Goal: Find contact information: Find contact information

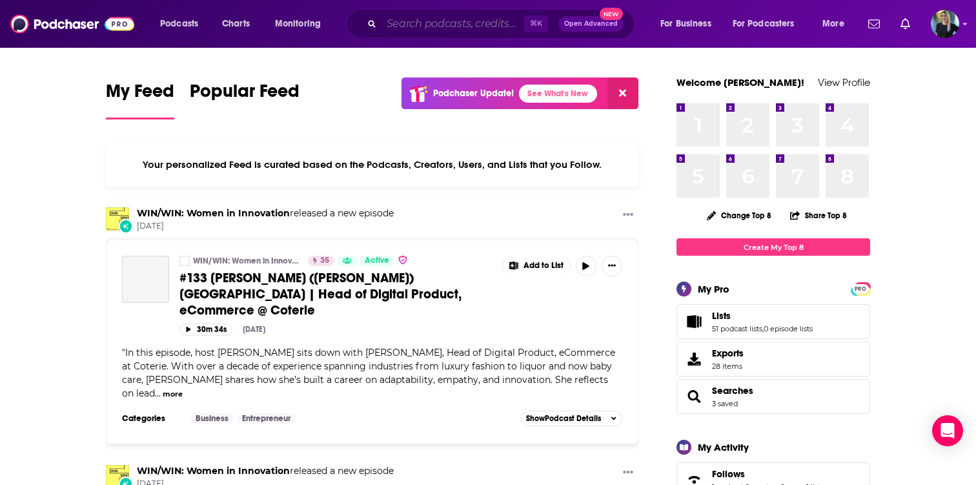
click at [399, 26] on input "Search podcasts, credits, & more..." at bounding box center [452, 24] width 143 height 21
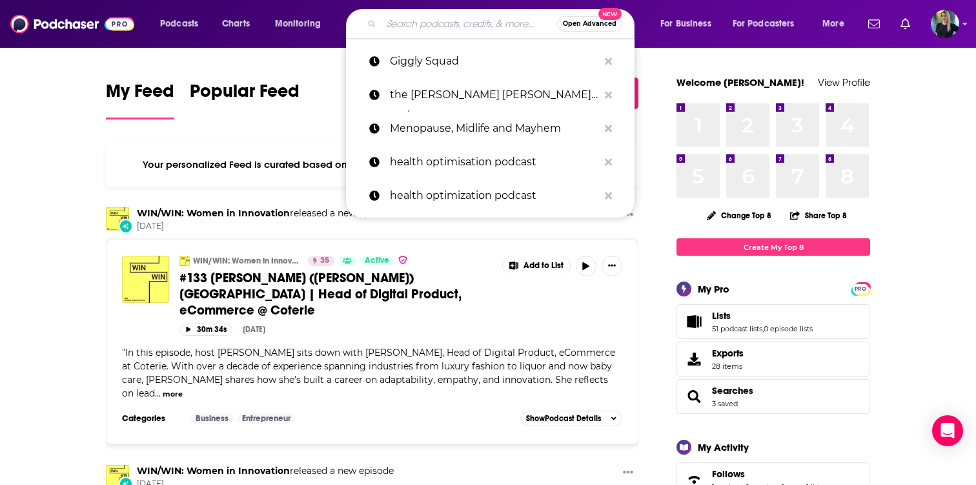
paste input "DYNEEMA VANS OTW PRODUCT IMAGES"
type input "DYNEEMA VANS OTW PRODUCT IMAGES"
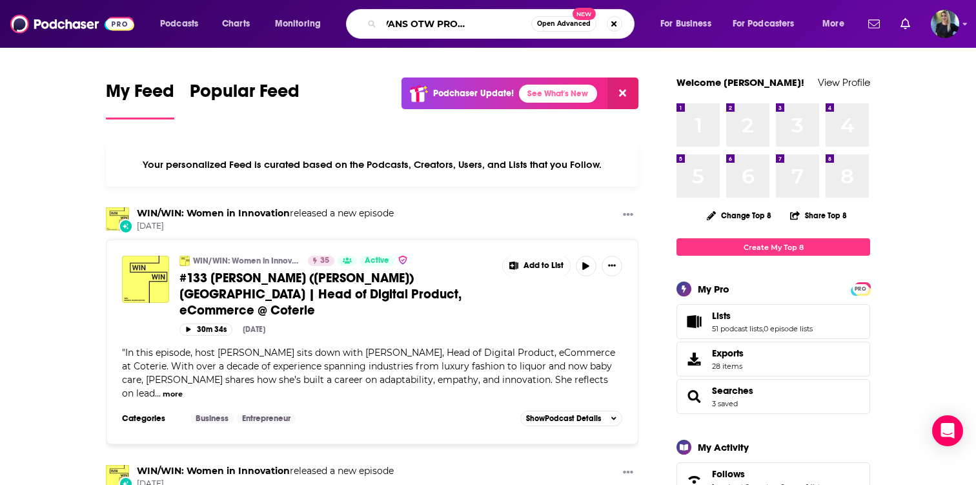
click at [410, 24] on input "DYNEEMA VANS OTW PRODUCT IMAGES" at bounding box center [456, 24] width 150 height 21
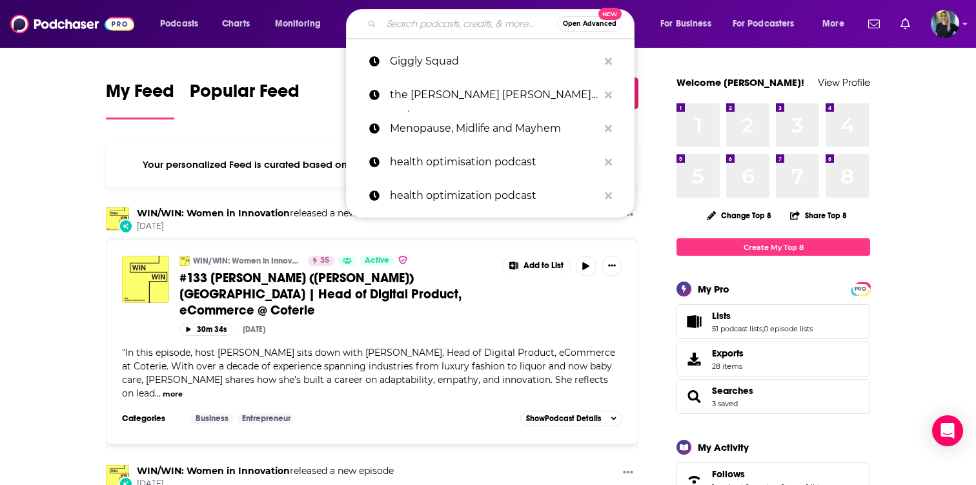
scroll to position [0, 0]
paste input "Beyond the Chart: Exploring the AI Frontier for Oncology"
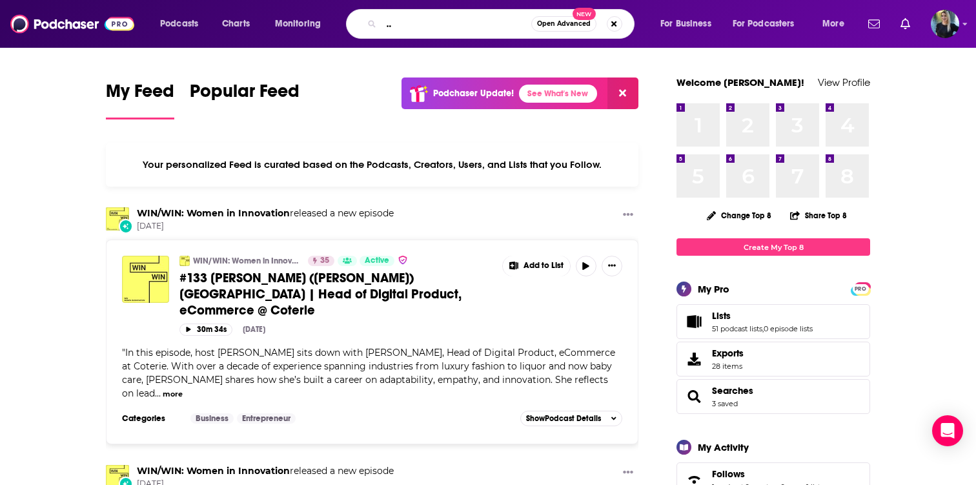
type input "Beyond the Chart: Exploring the AI Frontier for Oncology"
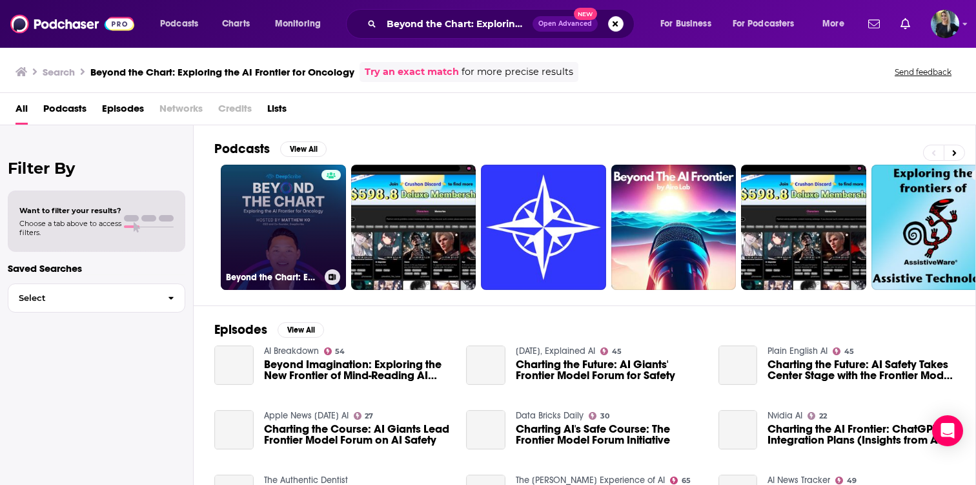
click at [299, 228] on link "Beyond the Chart: Exploring the AI Frontier for Oncology" at bounding box center [283, 227] width 125 height 125
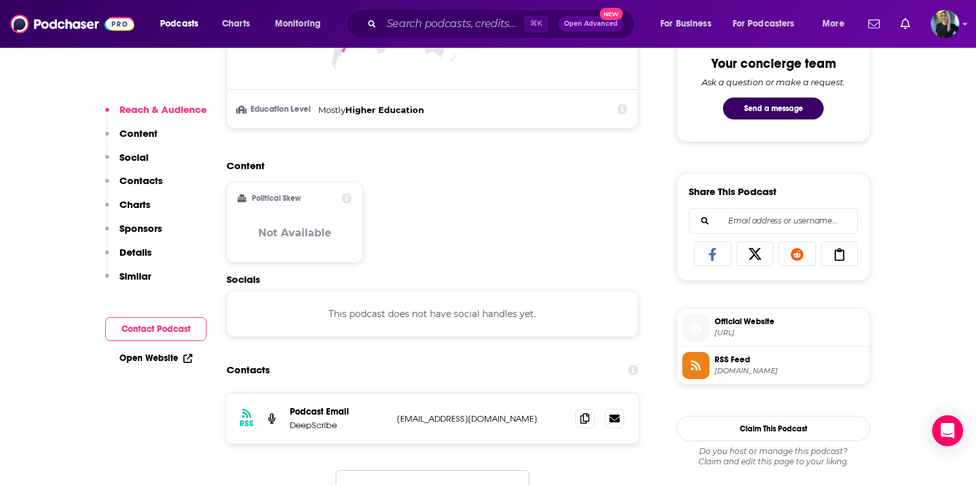
scroll to position [871, 0]
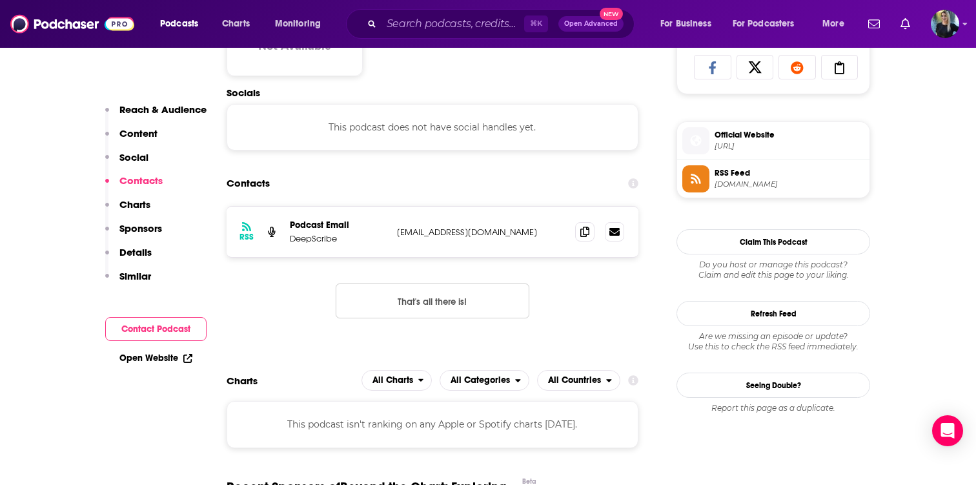
drag, startPoint x: 529, startPoint y: 235, endPoint x: 387, endPoint y: 232, distance: 142.0
click at [387, 232] on div "RSS Podcast Email DeepScribe beyondthechartpodcast@gmail.com beyondthechartpodc…" at bounding box center [433, 232] width 412 height 50
click at [589, 233] on icon at bounding box center [584, 231] width 9 height 10
click at [403, 23] on input "Search podcasts, credits, & more..." at bounding box center [452, 24] width 143 height 21
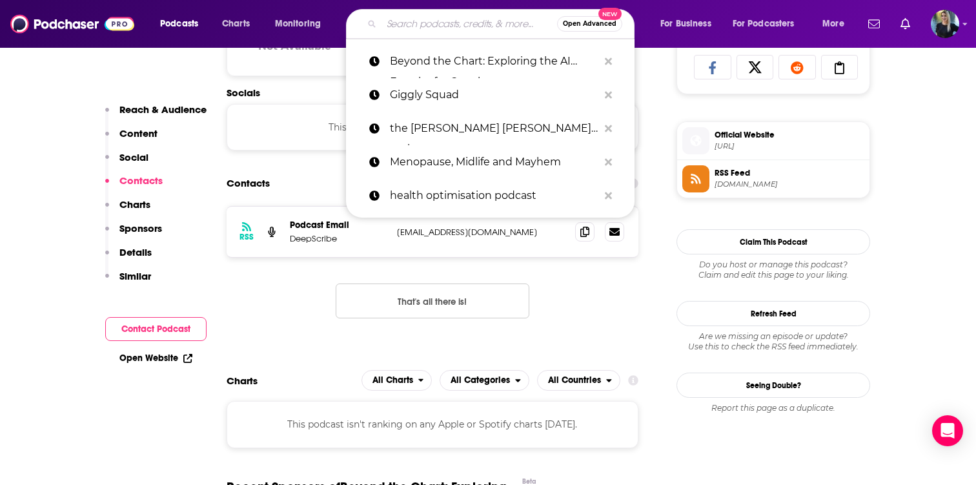
paste input "The NRG Oncology Podcast"
type input "The NRG Oncology Podcast"
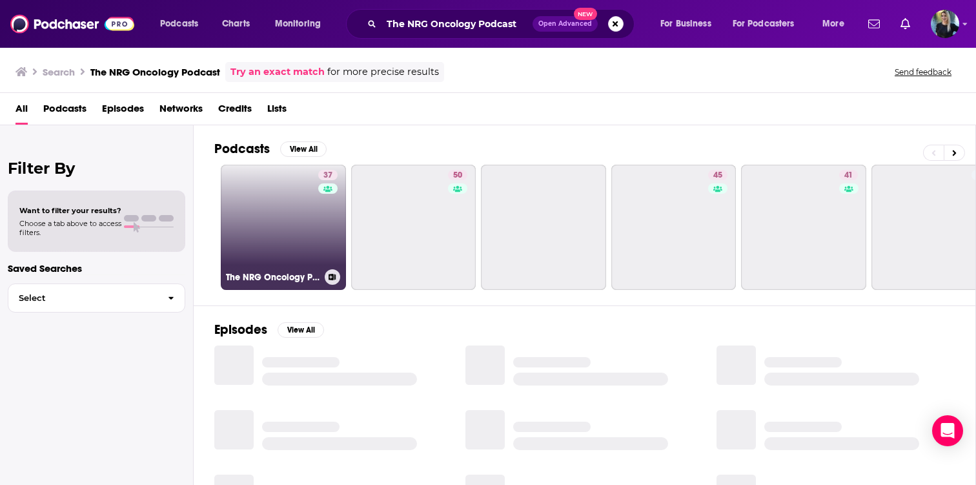
click at [287, 227] on link "37 The NRG Oncology Podcast" at bounding box center [283, 227] width 125 height 125
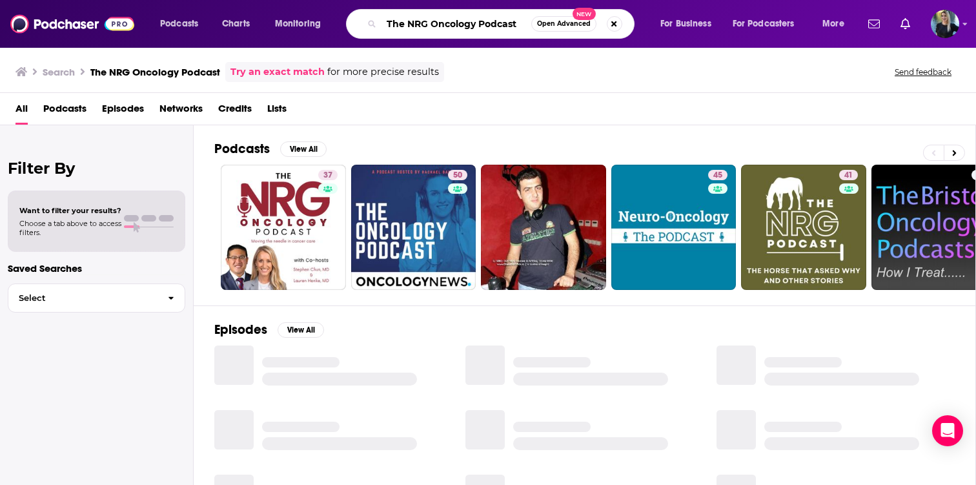
click at [410, 19] on input "The NRG Oncology Podcast" at bounding box center [456, 24] width 150 height 21
paste input "All Talk Oncology Cancer"
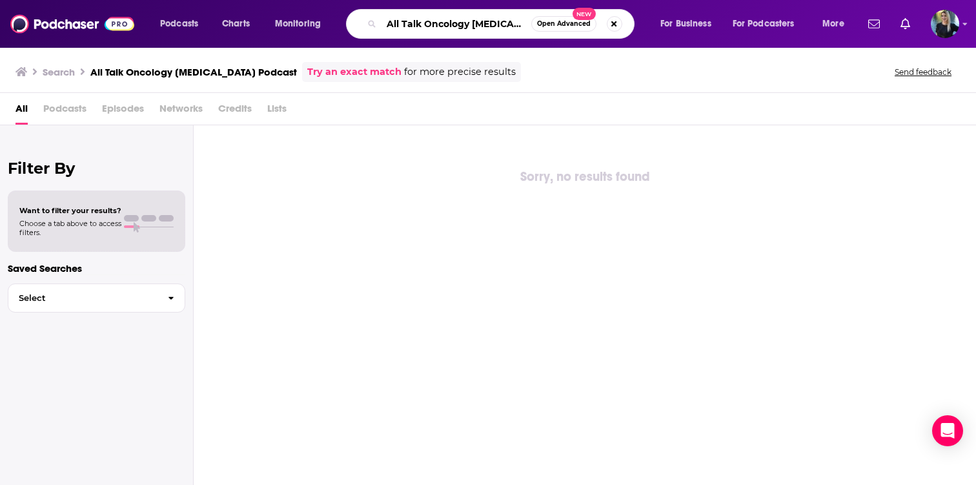
click at [465, 27] on input "All Talk Oncology Cancer Podcast" at bounding box center [456, 24] width 150 height 21
click at [498, 26] on input "All Talk Oncology Cancer Podcast" at bounding box center [456, 24] width 150 height 21
drag, startPoint x: 505, startPoint y: 26, endPoint x: 600, endPoint y: 42, distance: 96.2
click at [600, 42] on div "Podcasts Charts Monitoring All Talk Oncology Cancer Podcast Open Advanced New F…" at bounding box center [488, 24] width 976 height 48
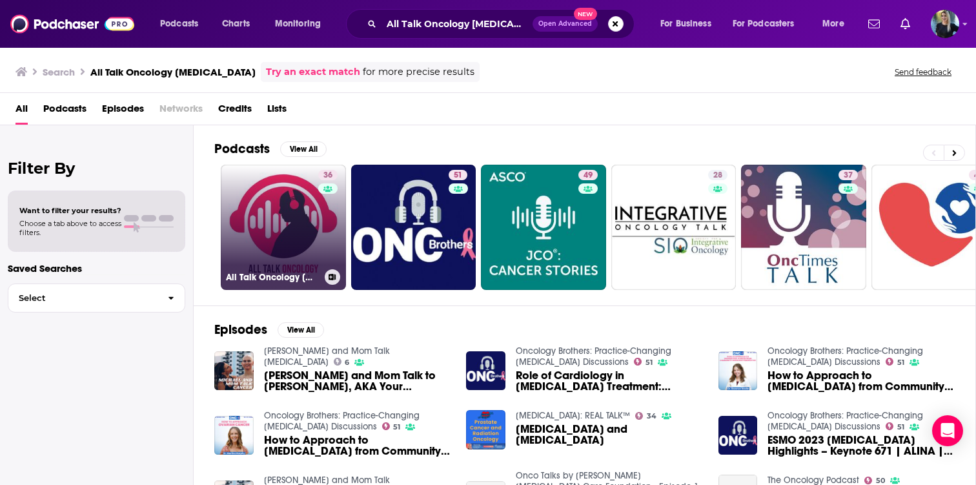
click at [280, 215] on link "36 All Talk Oncology Cancer Podcast" at bounding box center [283, 227] width 125 height 125
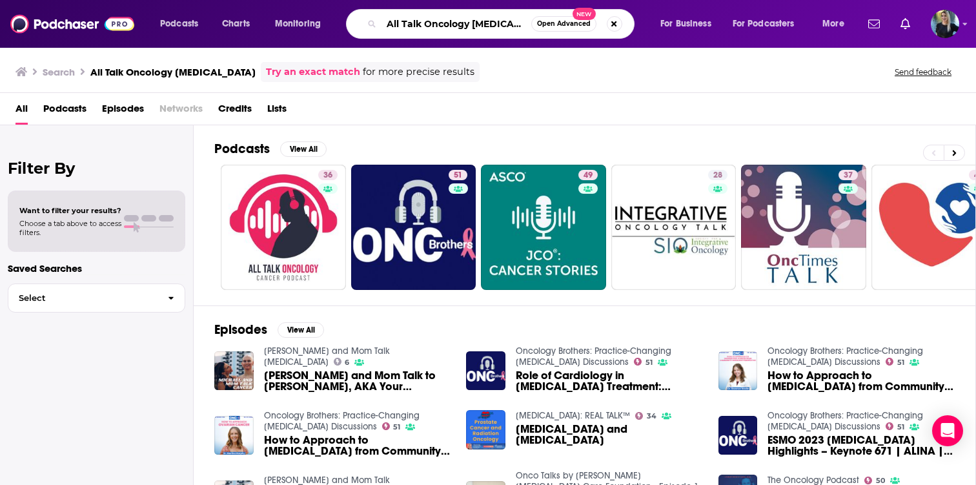
click at [417, 25] on input "All Talk Oncology Cancer" at bounding box center [456, 24] width 150 height 21
paste input "Oncology Medical Conversation Video"
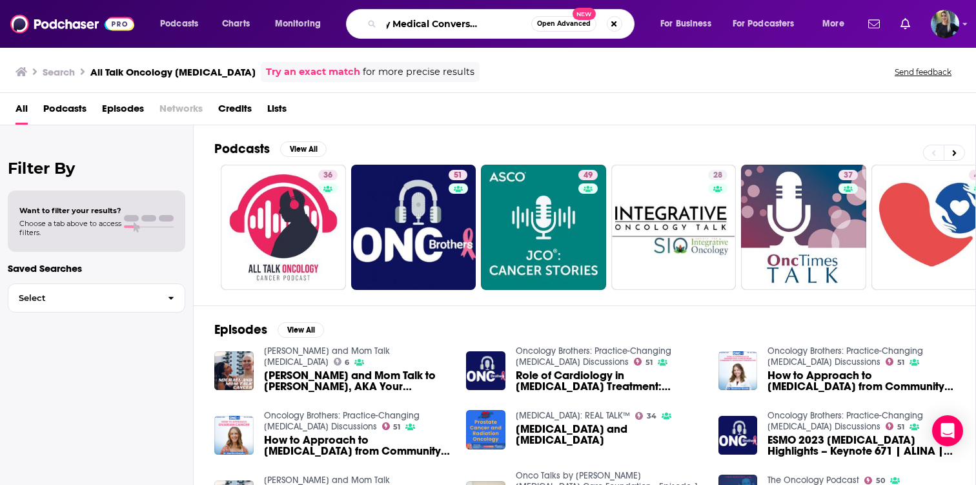
click at [499, 20] on input "Oncology Medical Conversation Video" at bounding box center [456, 24] width 150 height 21
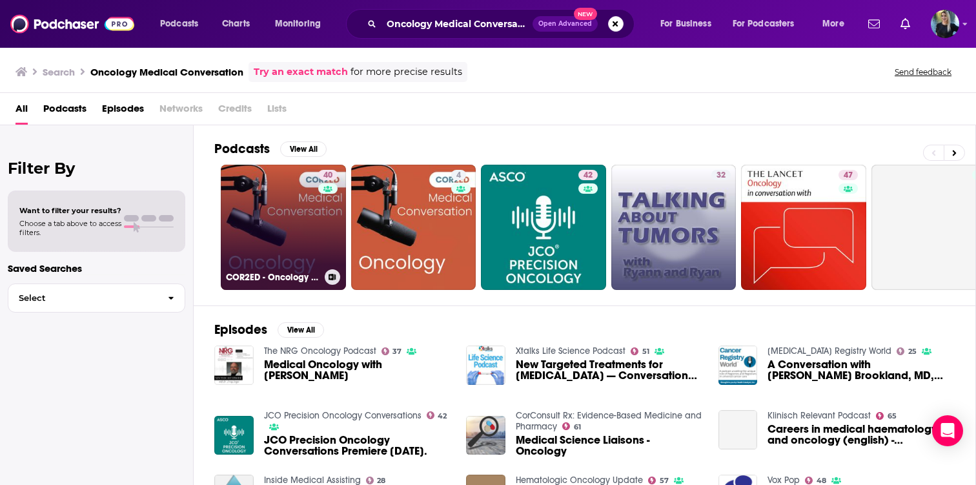
click at [289, 236] on link "40 COR2ED - Oncology Medical Conversation" at bounding box center [283, 227] width 125 height 125
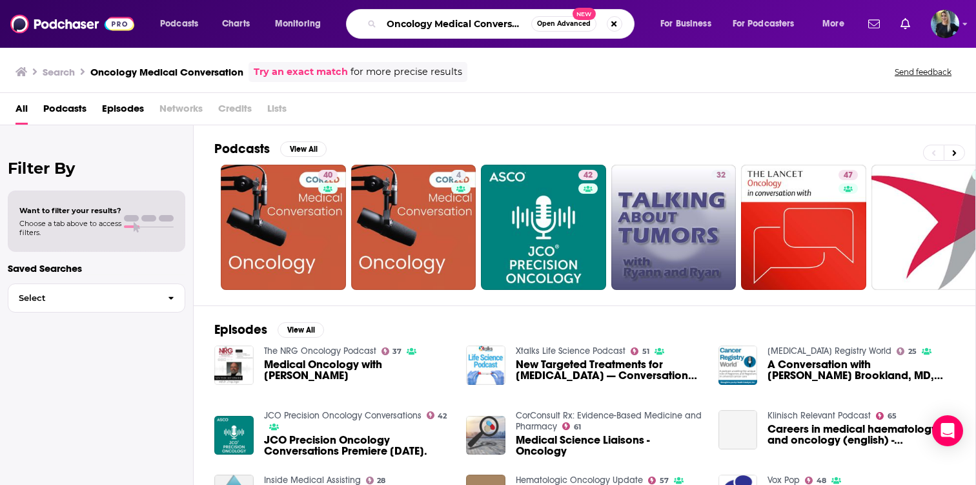
click at [398, 23] on input "Oncology Medical Conversation" at bounding box center [456, 24] width 150 height 21
paste input "The Oncology Podcast"
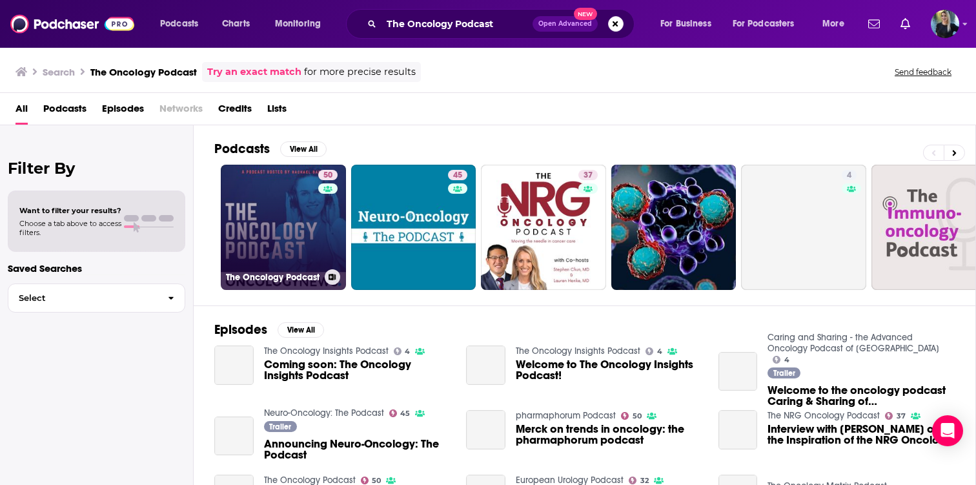
click at [299, 206] on link "50 The Oncology Podcast" at bounding box center [283, 227] width 125 height 125
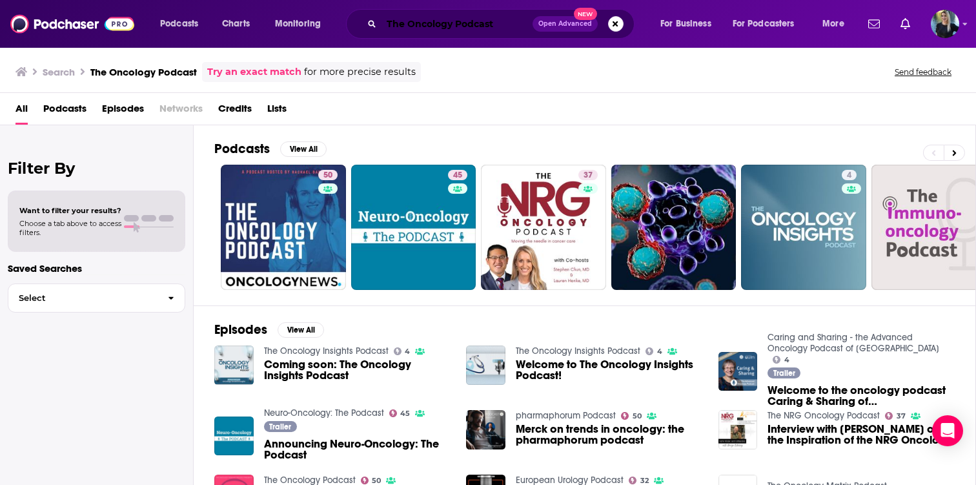
click at [392, 19] on input "The Oncology Podcast" at bounding box center [456, 24] width 151 height 21
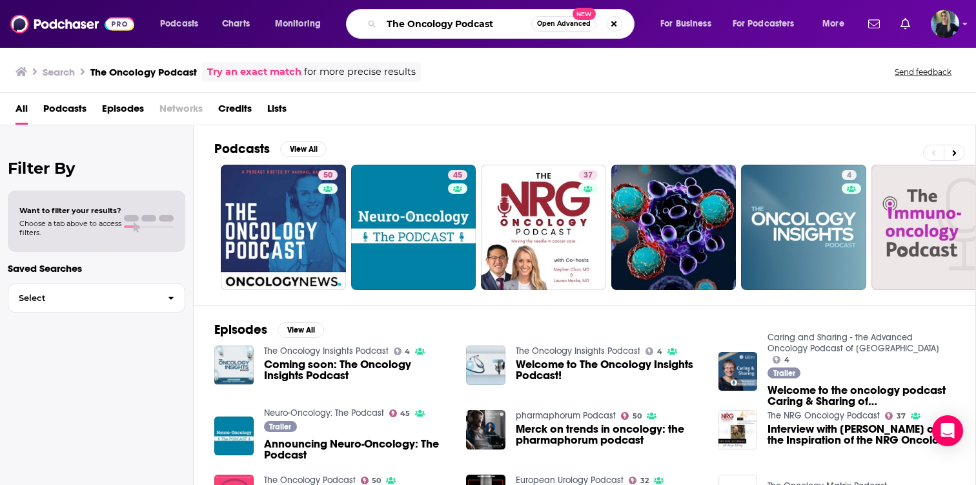
click at [392, 19] on input "The Oncology Podcast" at bounding box center [456, 24] width 150 height 21
paste input "Oncology Unscripted With John Marshall"
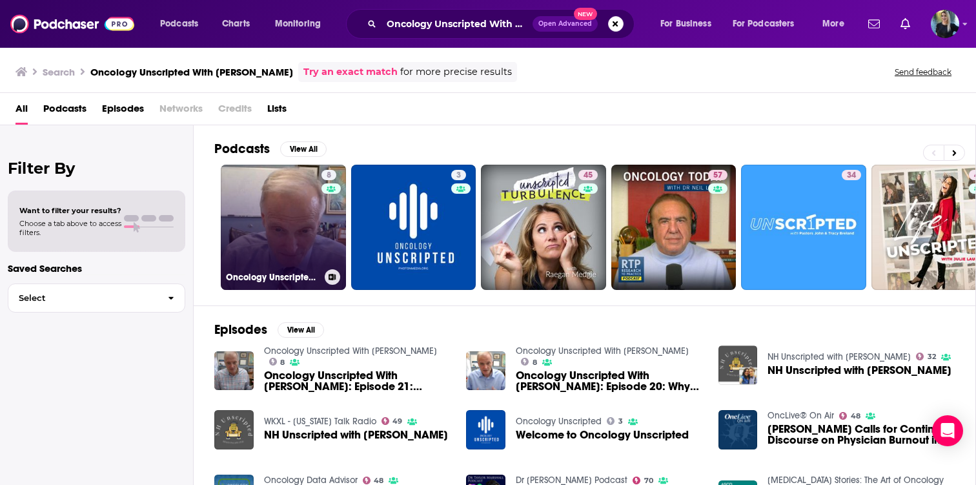
click at [270, 192] on link "8 Oncology Unscripted With John Marshall" at bounding box center [283, 227] width 125 height 125
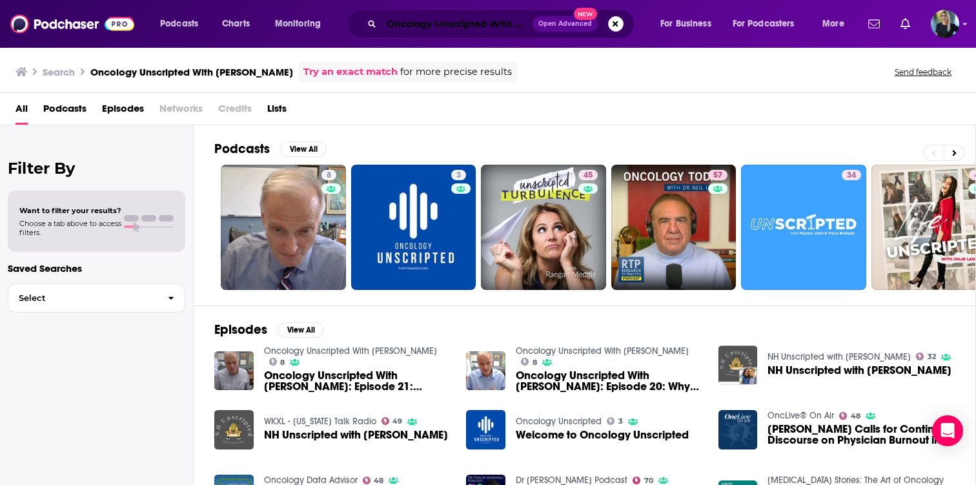
click at [431, 30] on input "Oncology Unscripted With John Marshall" at bounding box center [456, 24] width 151 height 21
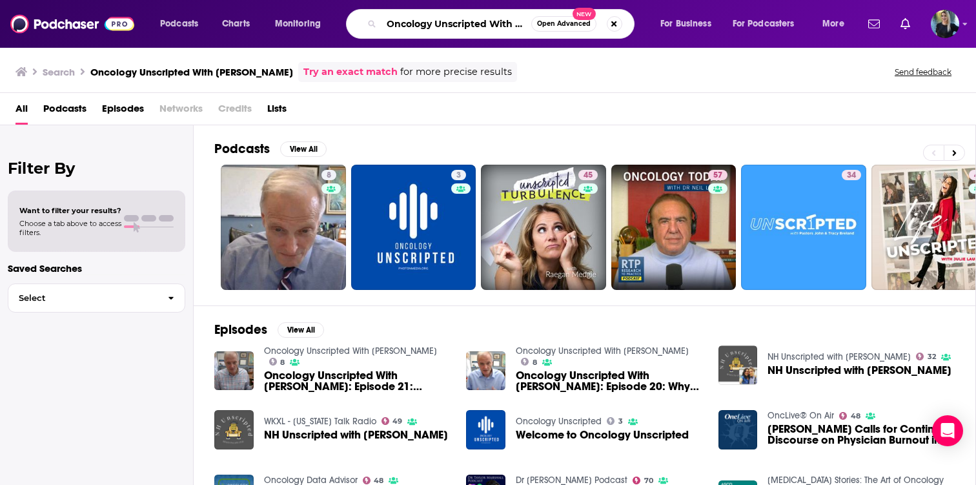
click at [431, 30] on input "Oncology Unscripted With John Marshall" at bounding box center [456, 24] width 150 height 21
paste input "Talks"
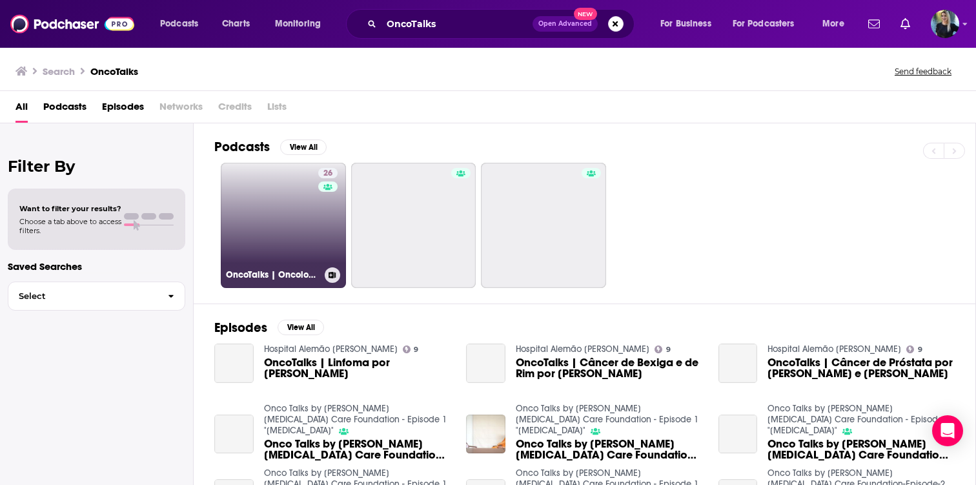
click at [274, 235] on link "26 OncoTalks | Oncology Insights at Your Fingertips" at bounding box center [283, 225] width 125 height 125
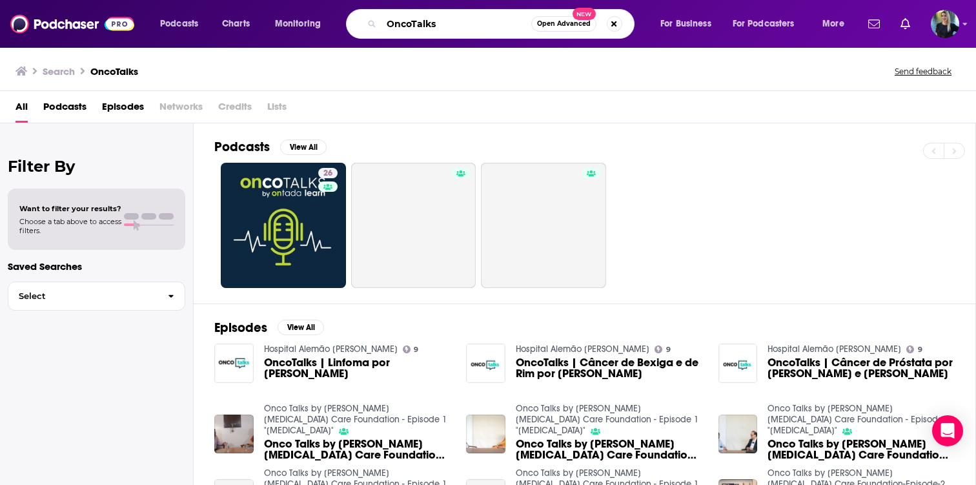
click at [403, 22] on input "OncoTalks" at bounding box center [456, 24] width 150 height 21
paste input "logy Times - OncTimes Talk"
type input "Oncology Times - OncTimes Talk"
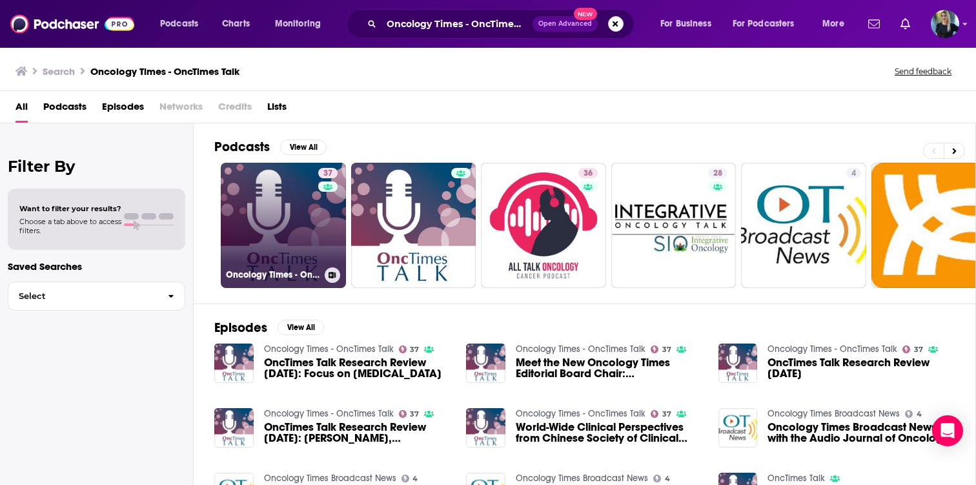
click at [264, 239] on link "37 Oncology Times - OncTimes Talk" at bounding box center [283, 225] width 125 height 125
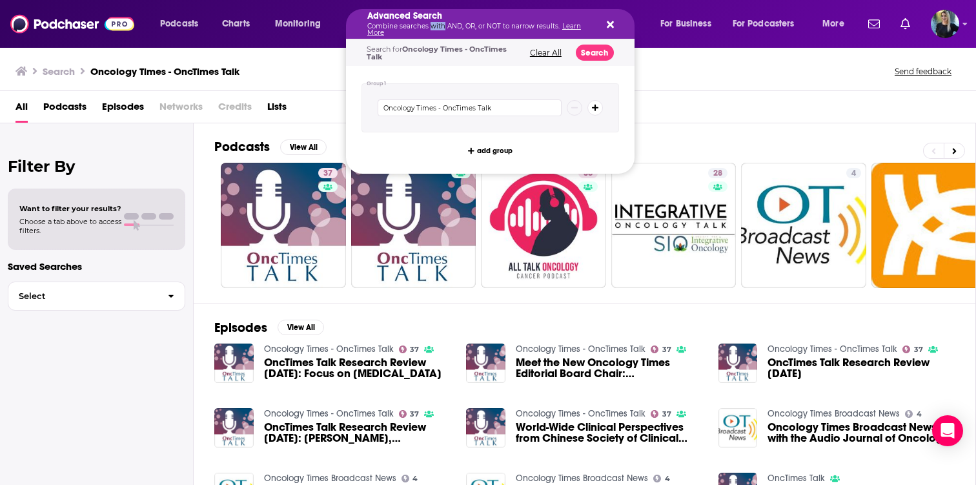
click at [435, 29] on p "Combine searches with AND, OR, or NOT to narrow results. Learn More" at bounding box center [479, 29] width 225 height 13
click at [610, 25] on icon "Search podcasts, credits, & more..." at bounding box center [610, 24] width 7 height 7
click at [503, 109] on input "Oncology Times - OncTimes Talk" at bounding box center [470, 107] width 184 height 17
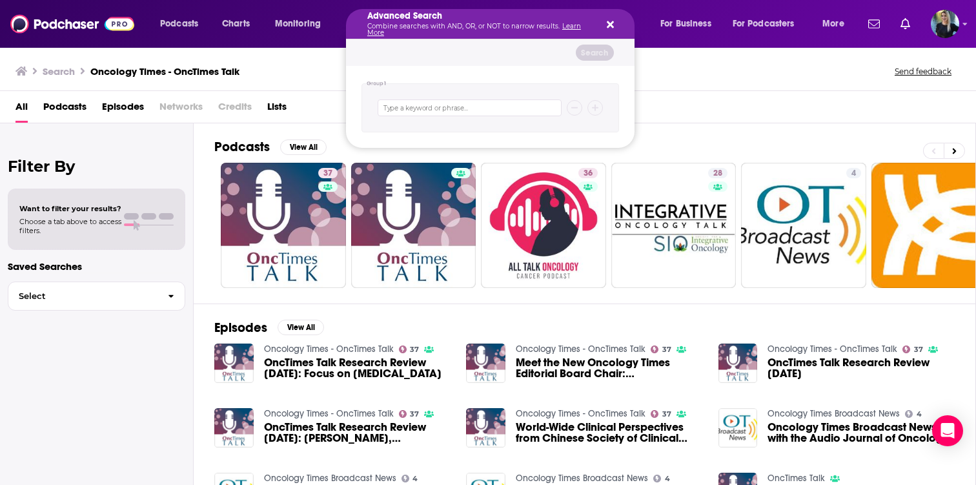
click at [707, 119] on div "All Podcasts Episodes Networks Credits Lists" at bounding box center [490, 109] width 950 height 26
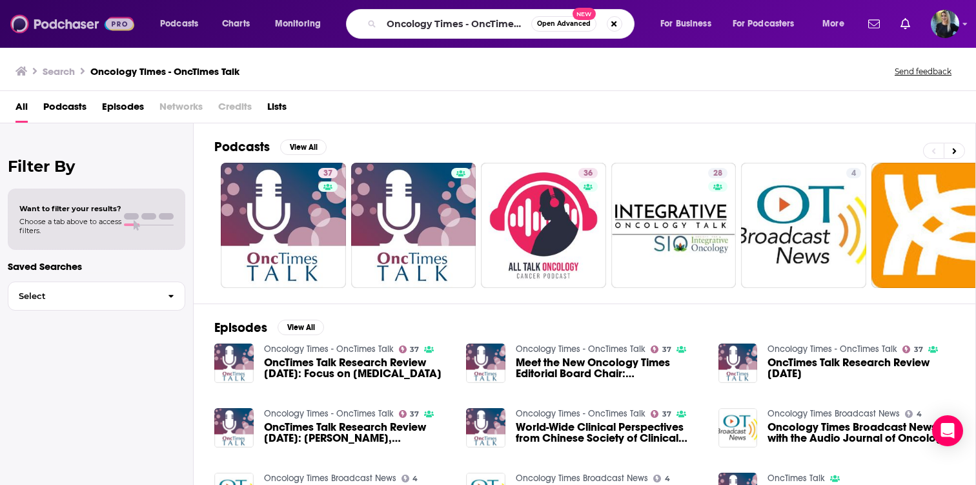
click at [81, 34] on img at bounding box center [72, 24] width 124 height 25
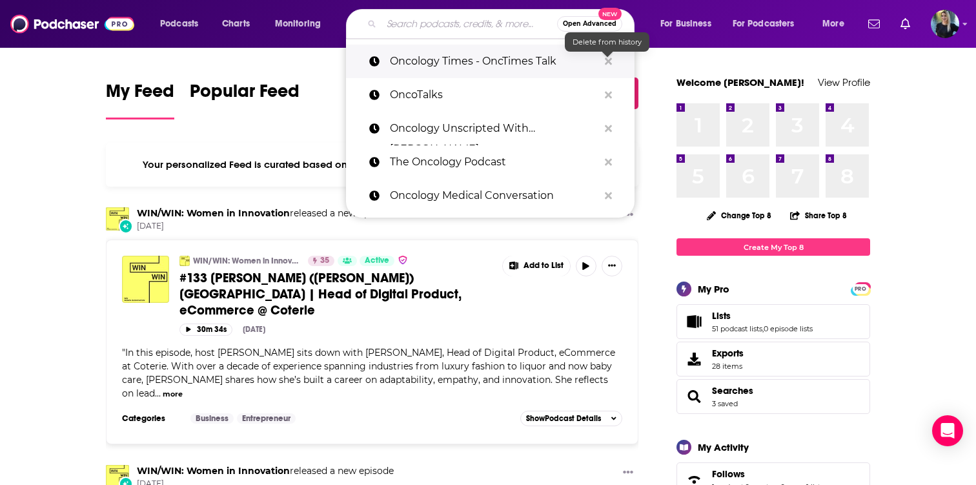
click at [610, 62] on icon "Search podcasts, credits, & more..." at bounding box center [608, 60] width 7 height 7
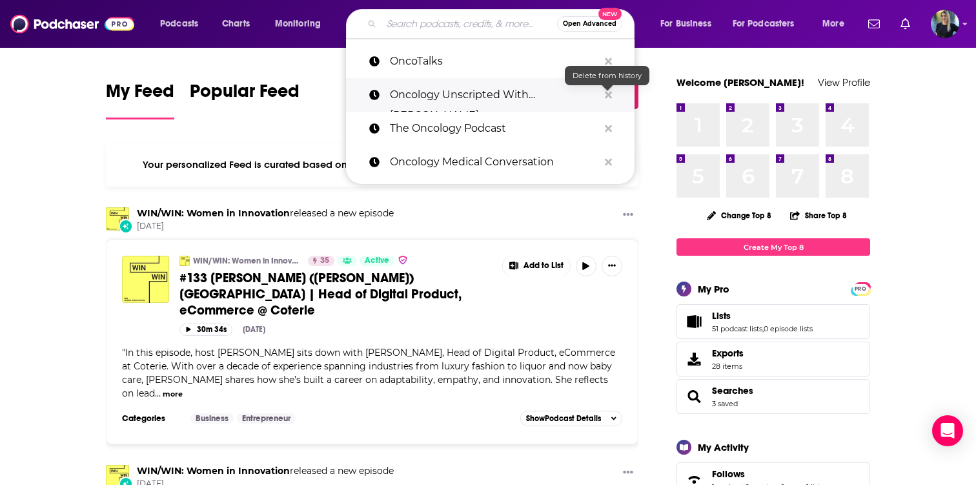
click at [607, 97] on icon "Search podcasts, credits, & more..." at bounding box center [608, 95] width 7 height 10
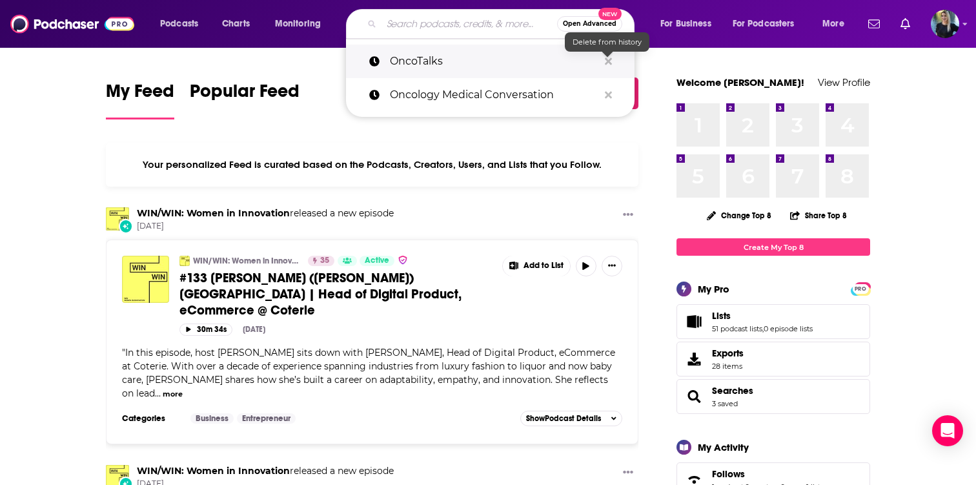
click at [607, 58] on icon "Search podcasts, credits, & more..." at bounding box center [608, 61] width 7 height 10
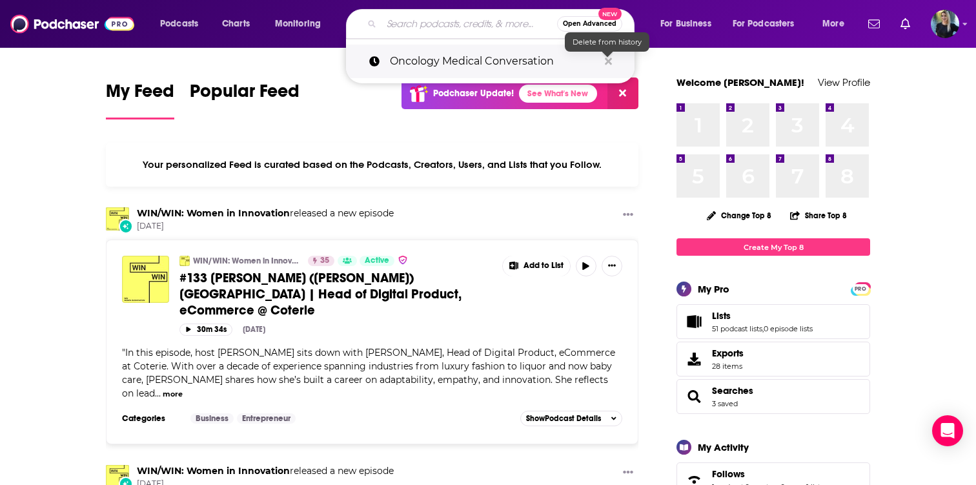
click at [608, 62] on icon "Search podcasts, credits, & more..." at bounding box center [608, 60] width 7 height 7
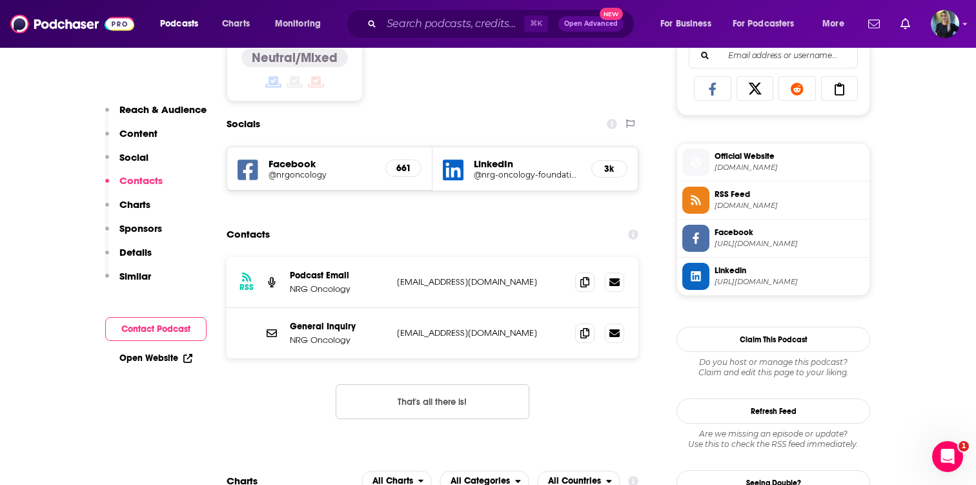
scroll to position [851, 0]
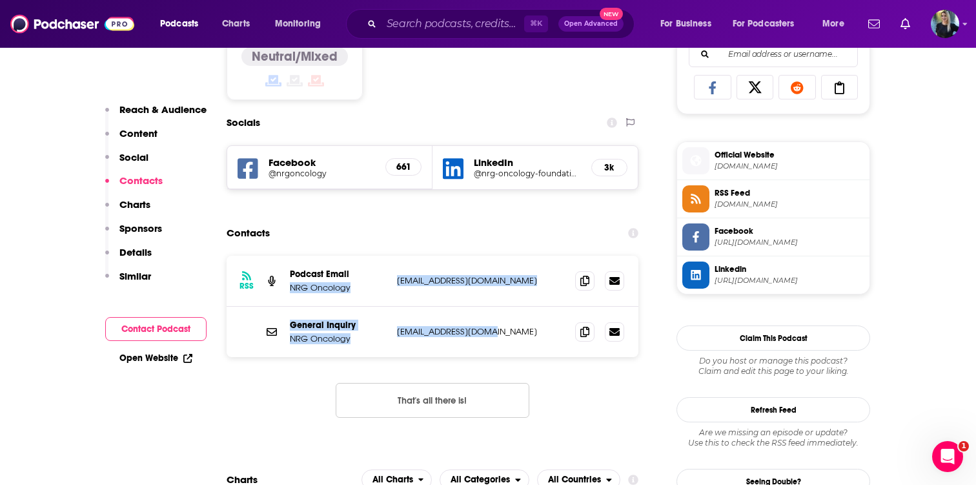
drag, startPoint x: 508, startPoint y: 345, endPoint x: 383, endPoint y: 276, distance: 142.7
click at [383, 276] on div "RSS Podcast Email NRG Oncology communications@nrgoncology.org communications@nr…" at bounding box center [433, 306] width 412 height 101
copy div "NRG Oncology communications@nrgoncology.org communications@nrgoncology.org Gene…"
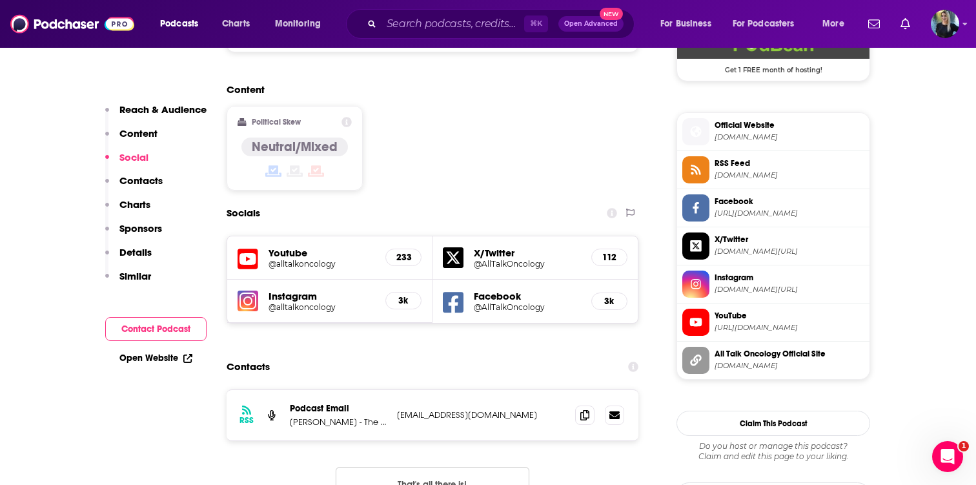
scroll to position [998, 0]
click at [586, 409] on icon at bounding box center [584, 414] width 9 height 10
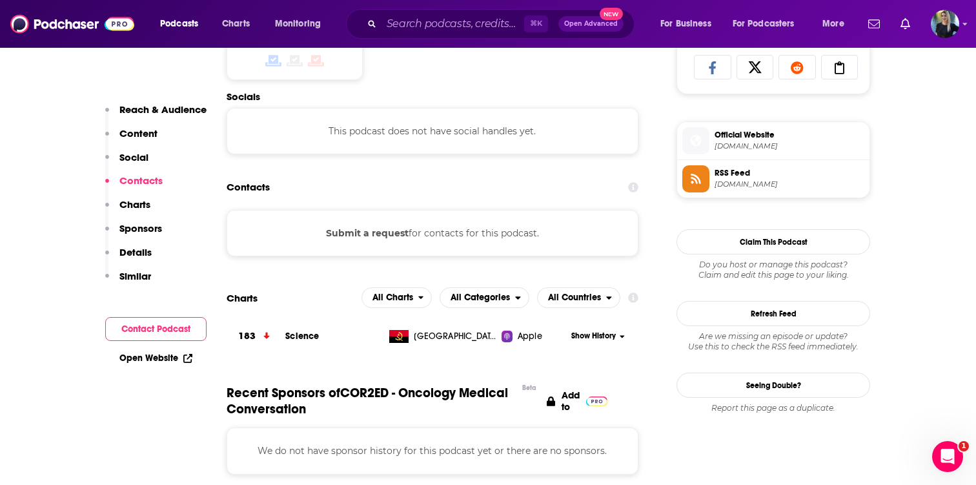
scroll to position [872, 0]
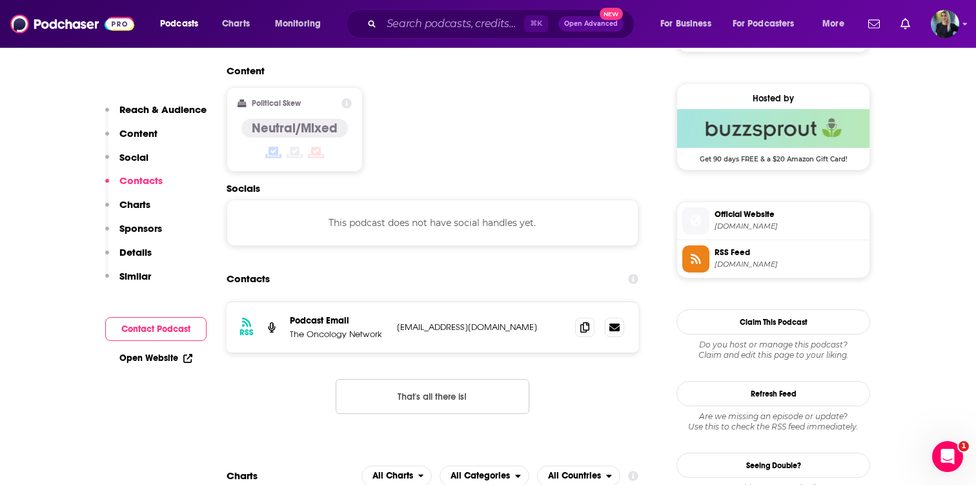
scroll to position [1011, 0]
click at [582, 322] on icon at bounding box center [584, 327] width 9 height 10
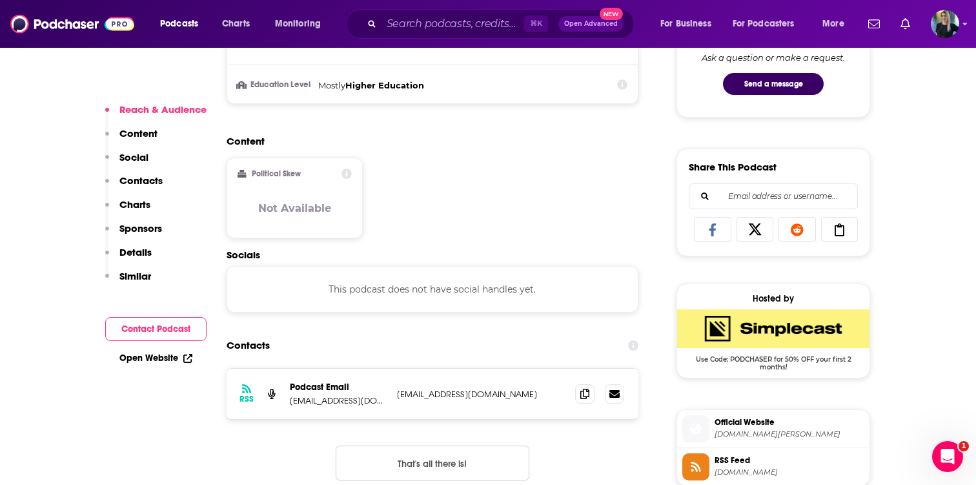
scroll to position [811, 0]
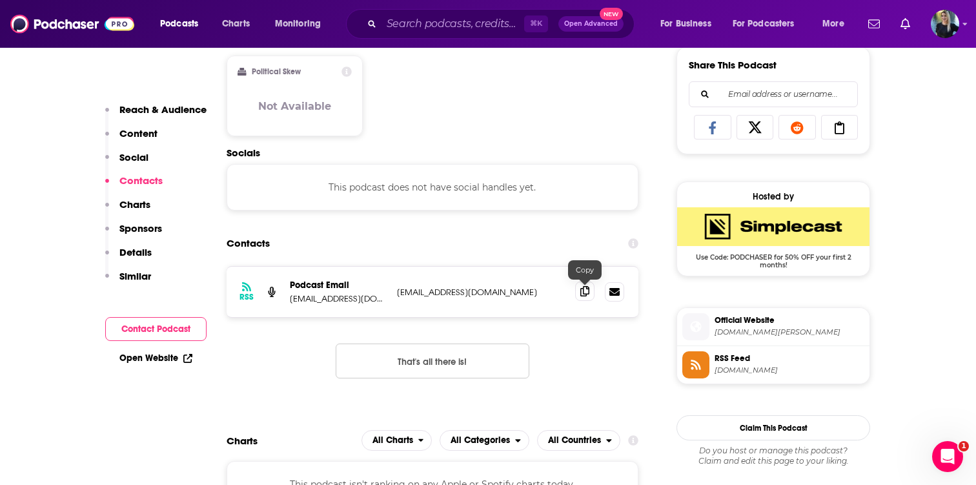
click at [587, 294] on icon at bounding box center [584, 291] width 9 height 10
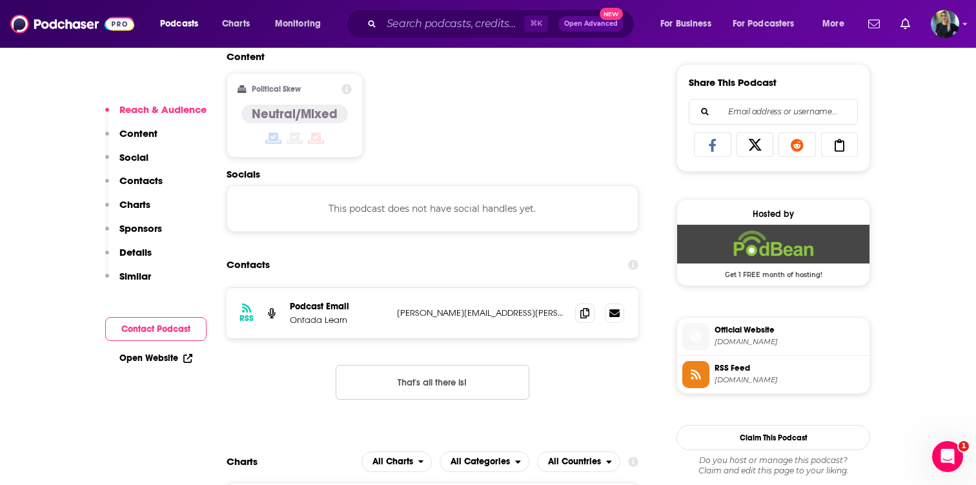
scroll to position [852, 0]
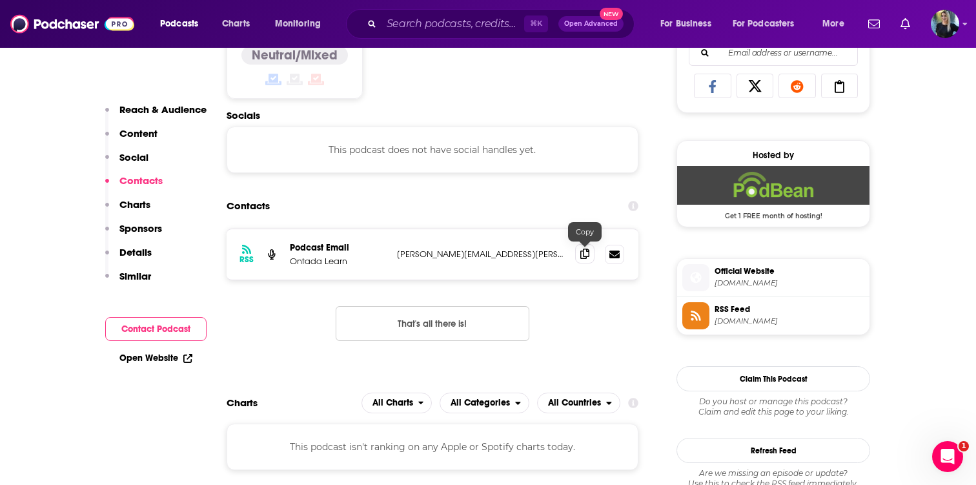
click at [589, 255] on span at bounding box center [584, 253] width 19 height 19
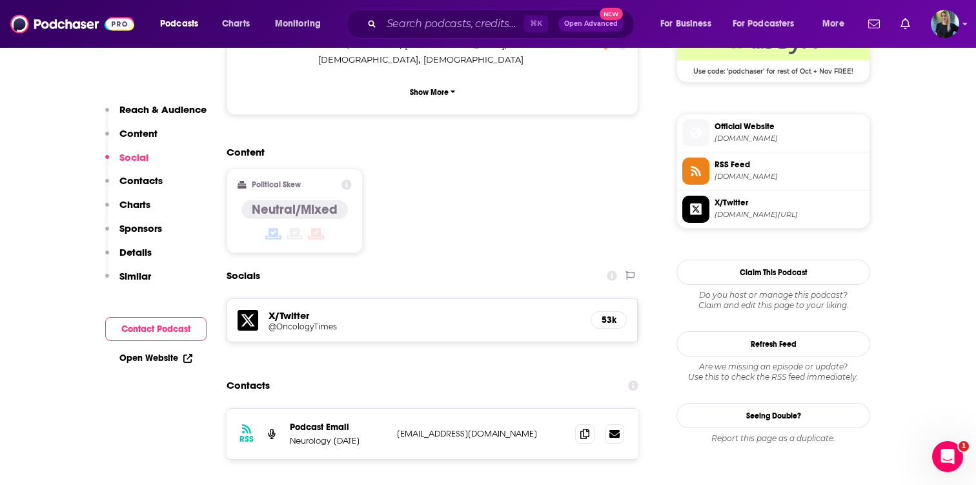
scroll to position [1062, 0]
